Goal: Transaction & Acquisition: Book appointment/travel/reservation

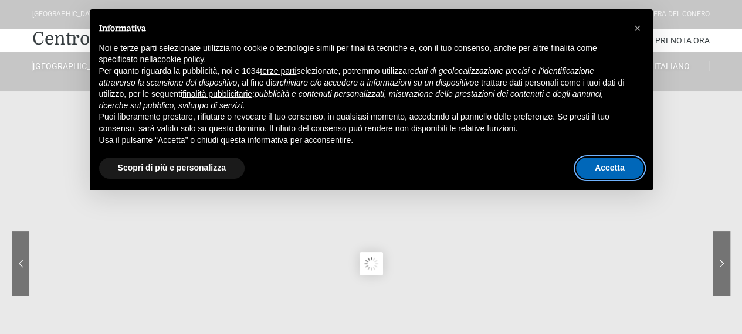
click at [625, 164] on button "Accetta" at bounding box center [609, 168] width 67 height 21
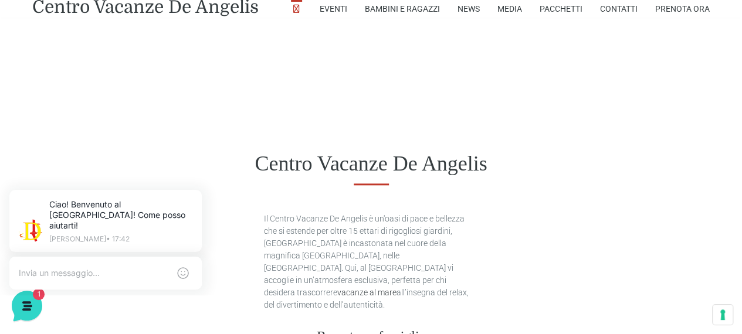
scroll to position [530, 0]
click at [203, 189] on icon at bounding box center [199, 192] width 9 height 9
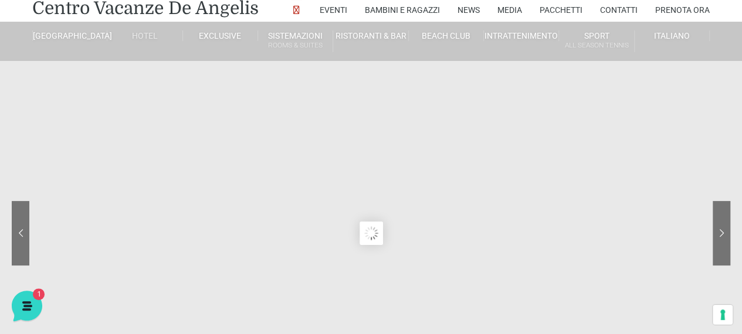
scroll to position [0, 0]
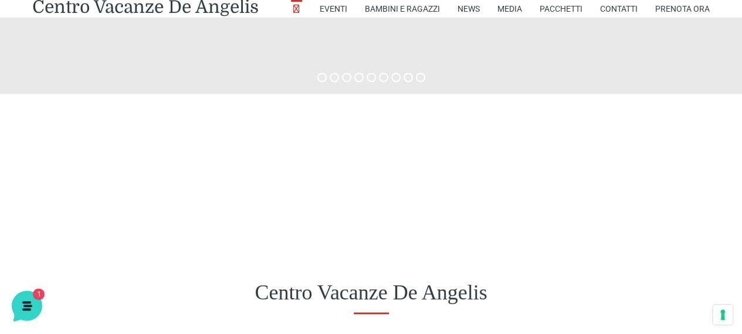
scroll to position [507, 0]
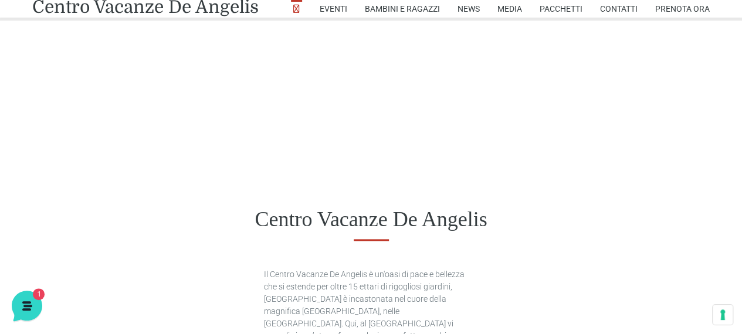
click at [207, 165] on div at bounding box center [371, 98] width 742 height 154
click at [125, 148] on div at bounding box center [371, 98] width 742 height 154
drag, startPoint x: 125, startPoint y: 148, endPoint x: 127, endPoint y: 142, distance: 6.0
click at [127, 142] on div at bounding box center [371, 98] width 742 height 154
click at [227, 214] on h1 "Centro Vacanze De Angelis" at bounding box center [370, 219] width 677 height 25
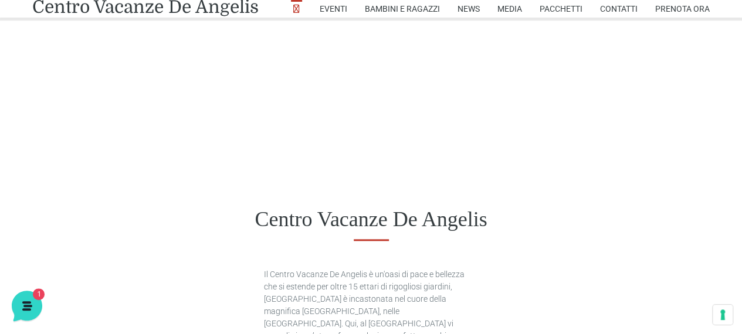
click at [226, 206] on div "Centro Vacanze De Angelis" at bounding box center [371, 219] width 742 height 91
drag, startPoint x: 226, startPoint y: 206, endPoint x: 310, endPoint y: 227, distance: 86.4
click at [310, 227] on div "Centro Vacanze De Angelis" at bounding box center [371, 219] width 742 height 91
click at [86, 22] on div at bounding box center [371, 98] width 742 height 154
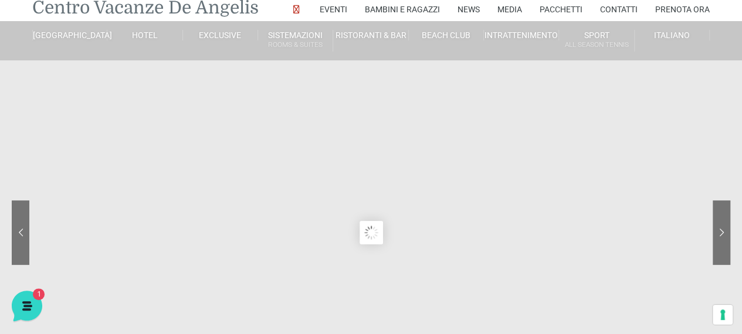
scroll to position [22, 0]
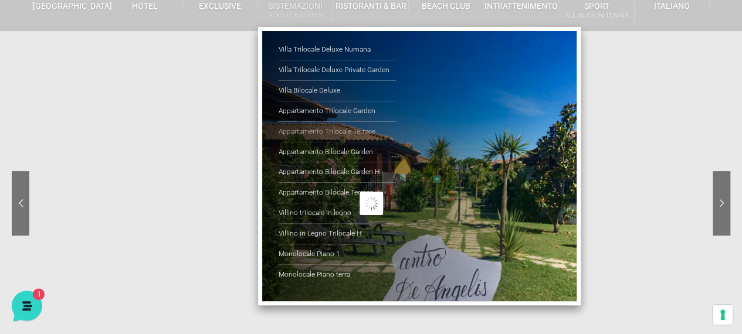
scroll to position [61, 0]
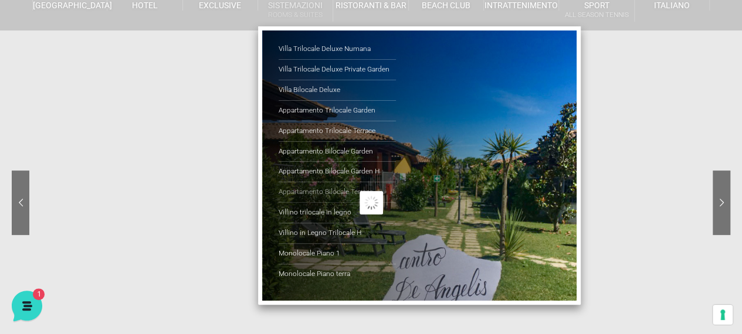
click at [325, 185] on link "Appartamento Bilocale Terrace" at bounding box center [336, 192] width 117 height 21
